Goal: Task Accomplishment & Management: Use online tool/utility

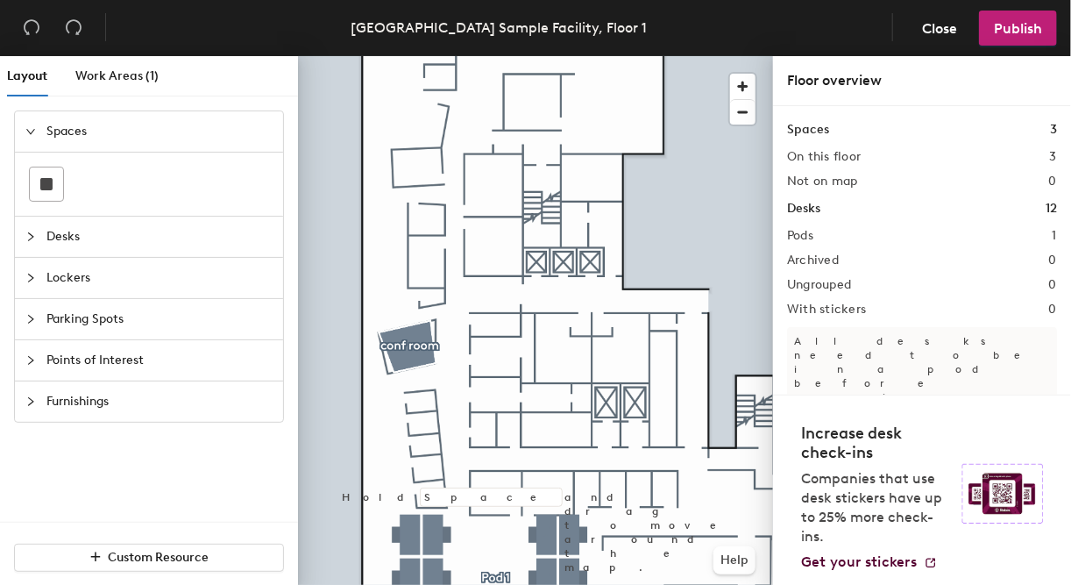
click at [34, 284] on div at bounding box center [35, 277] width 21 height 19
click at [382, 461] on div "Layout Work Areas (1) Spaces Desks Lockers Parking Spots Points of Interest Fur…" at bounding box center [535, 324] width 1071 height 536
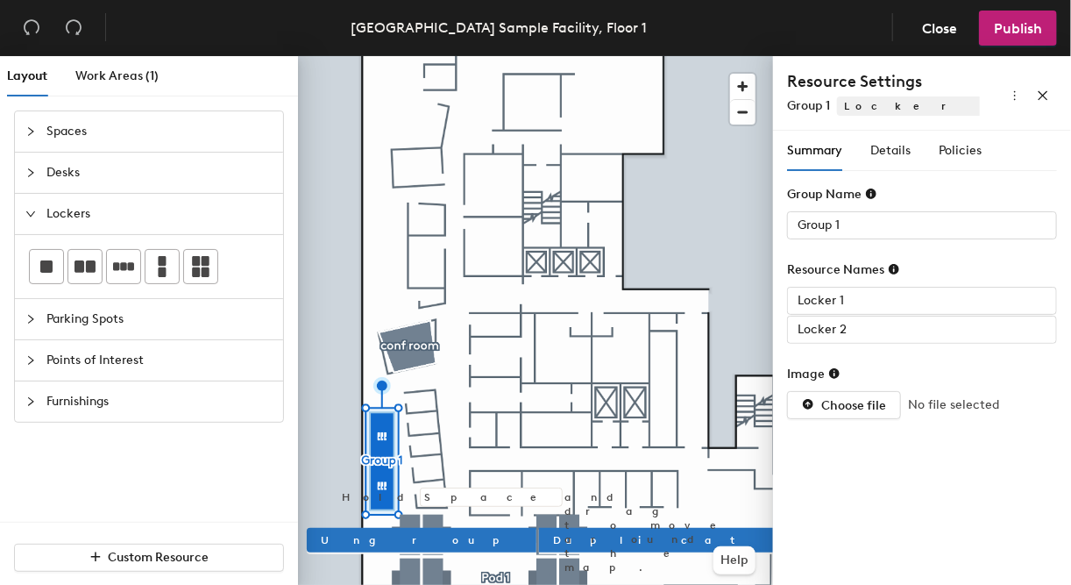
click at [662, 56] on div at bounding box center [535, 56] width 475 height 0
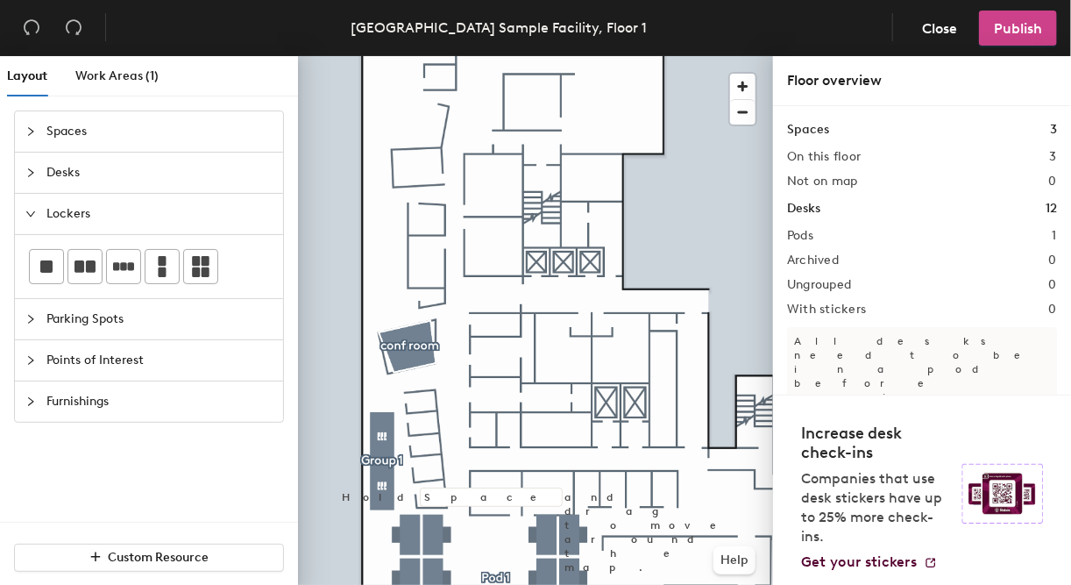
click at [1003, 27] on span "Publish" at bounding box center [1018, 28] width 48 height 17
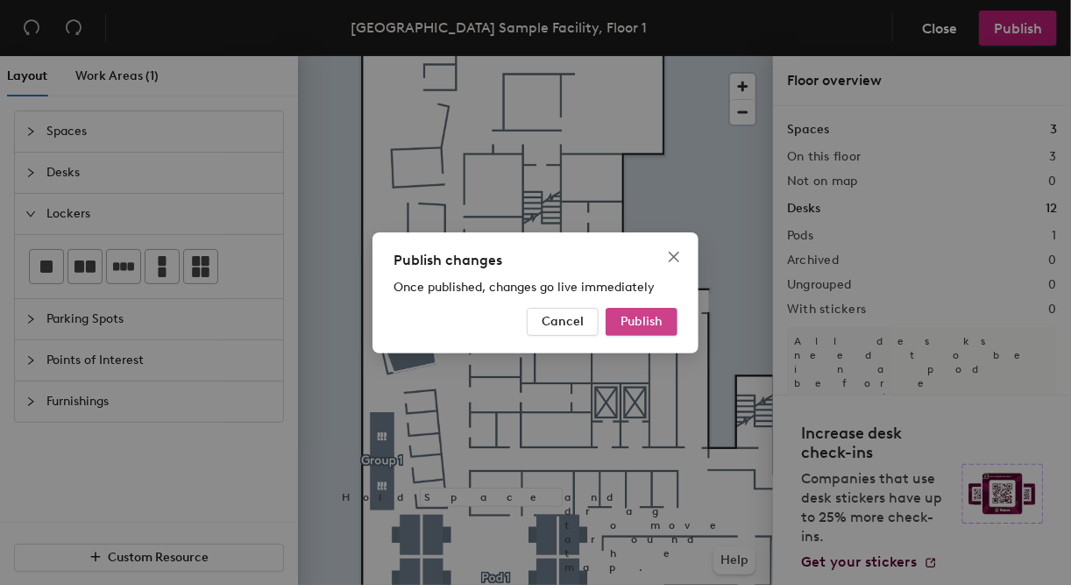
click at [635, 325] on span "Publish" at bounding box center [642, 321] width 42 height 15
